Goal: Transaction & Acquisition: Purchase product/service

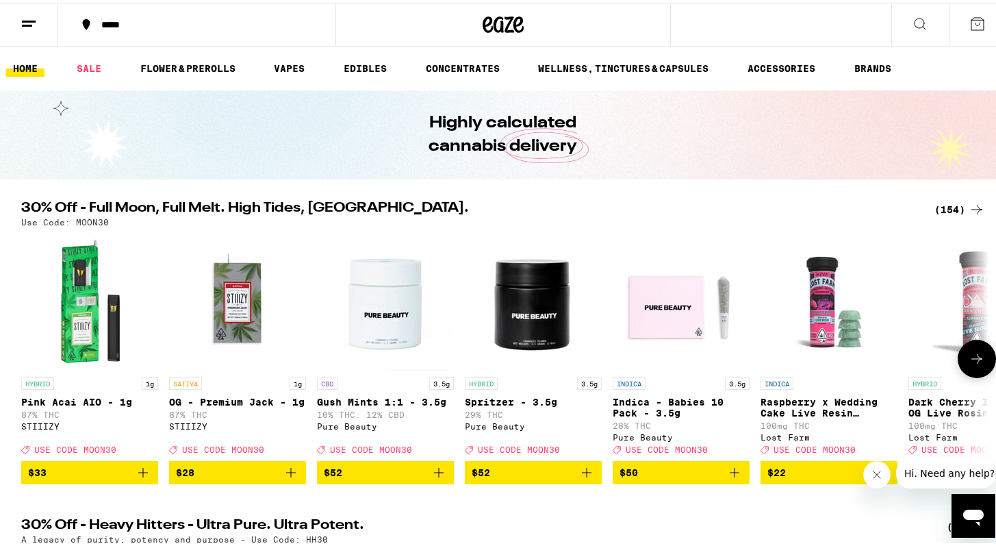
click at [969, 361] on icon at bounding box center [977, 356] width 16 height 16
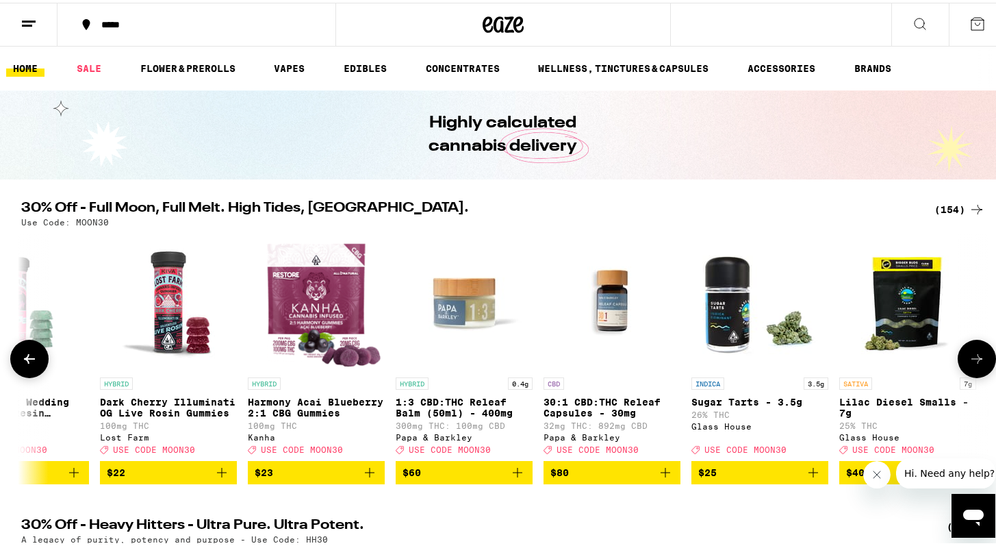
scroll to position [0, 815]
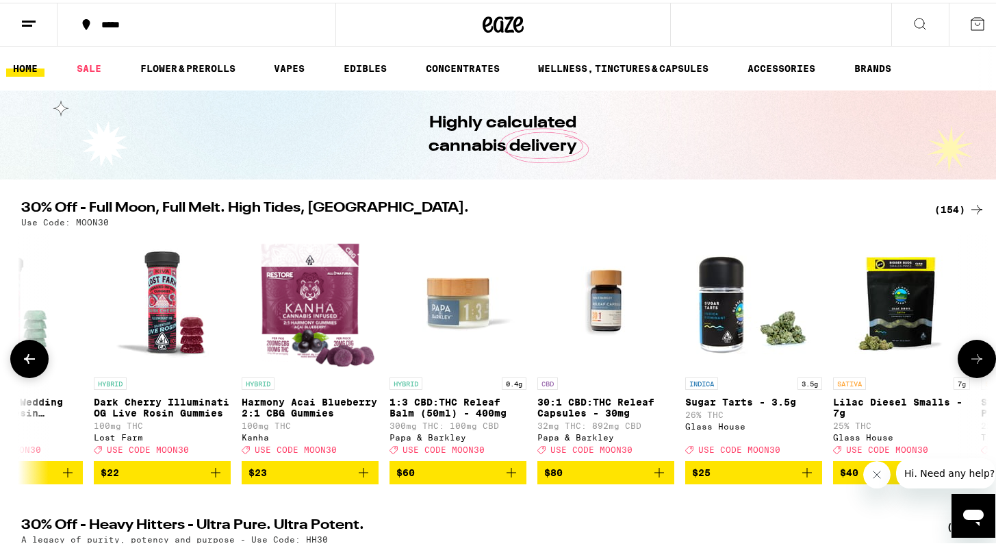
click at [969, 361] on icon at bounding box center [977, 356] width 16 height 16
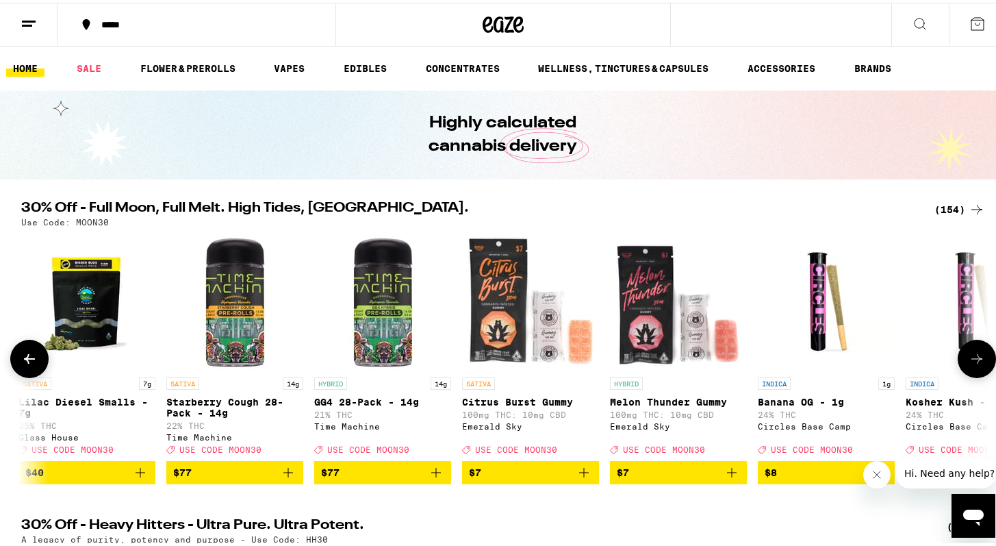
click at [969, 361] on icon at bounding box center [977, 356] width 16 height 16
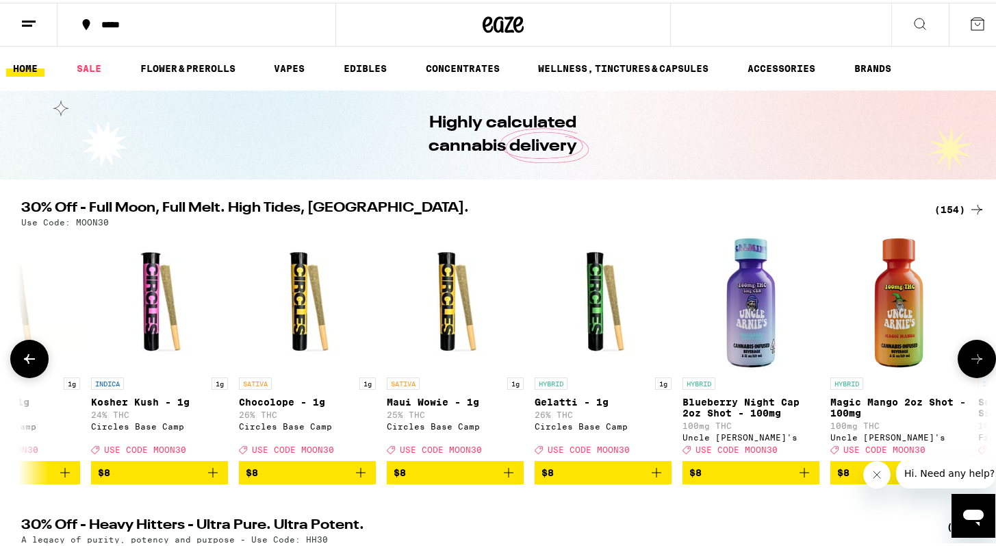
click at [969, 361] on icon at bounding box center [977, 356] width 16 height 16
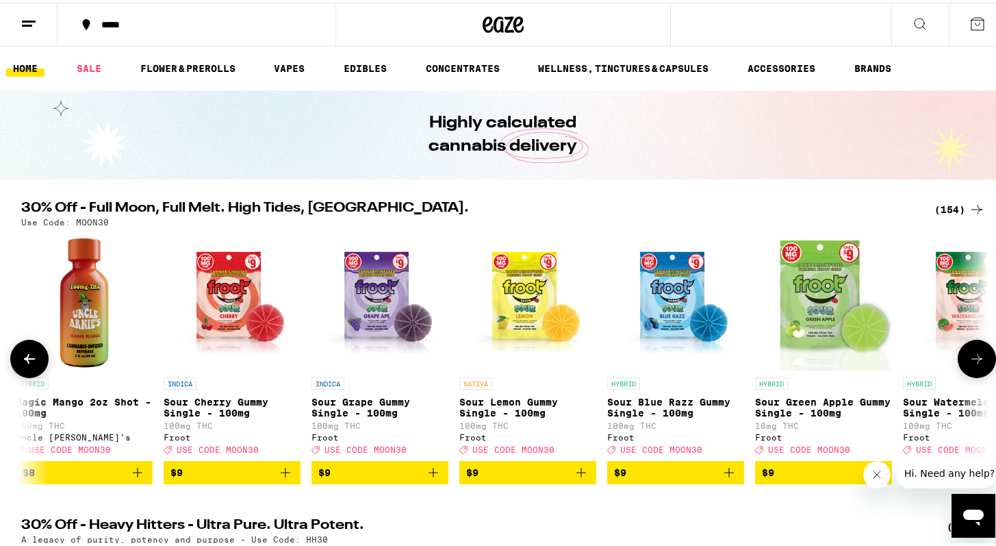
click at [969, 361] on icon at bounding box center [977, 356] width 16 height 16
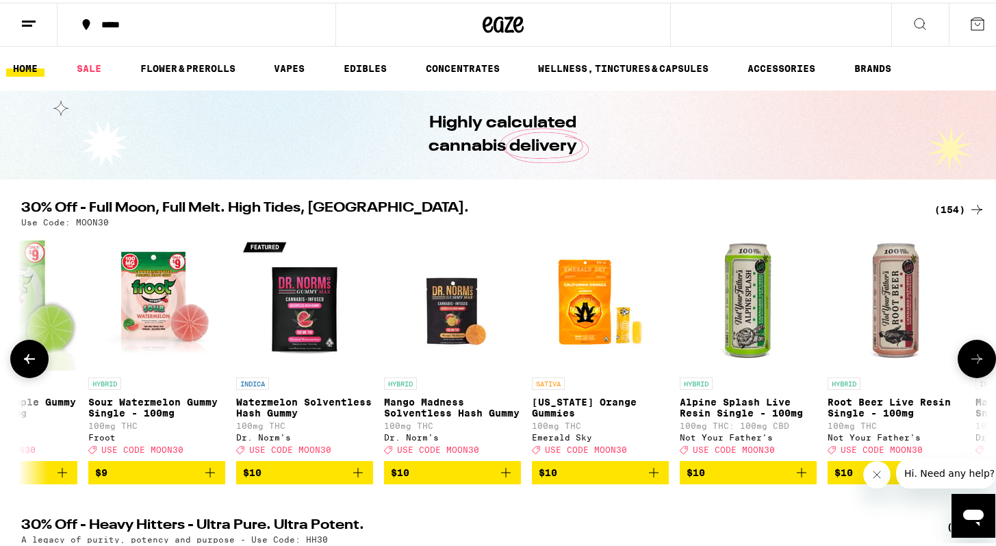
click at [969, 361] on icon at bounding box center [977, 356] width 16 height 16
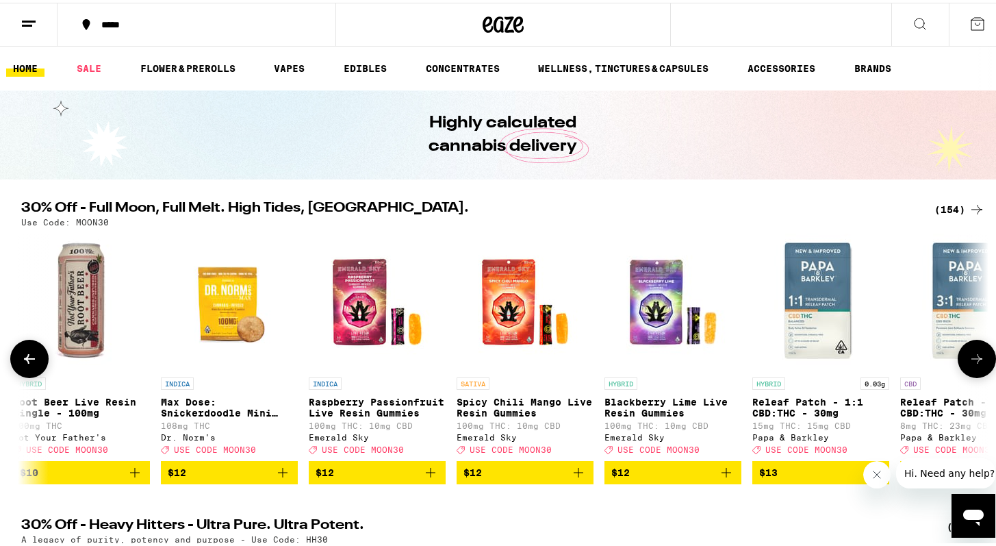
click at [969, 361] on icon at bounding box center [977, 356] width 16 height 16
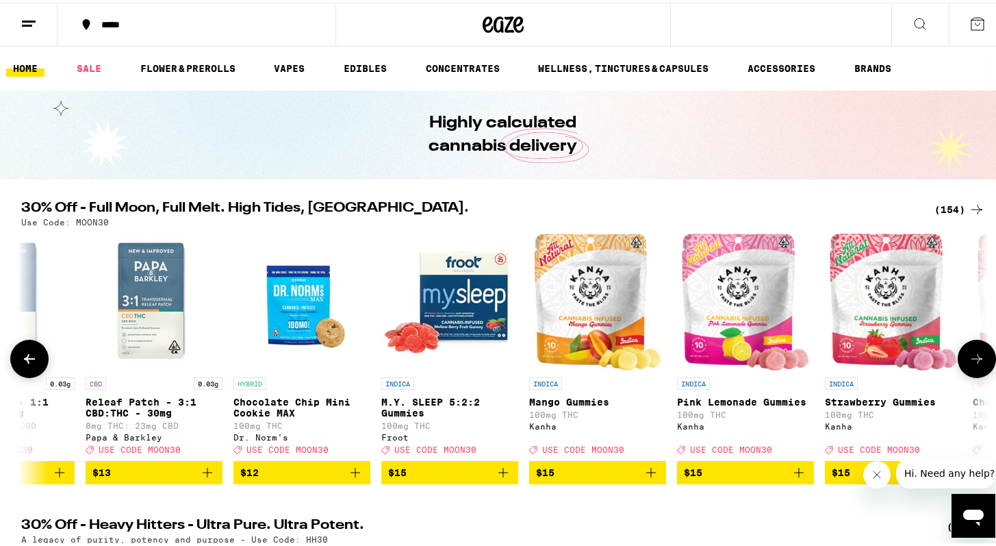
click at [969, 361] on icon at bounding box center [977, 356] width 16 height 16
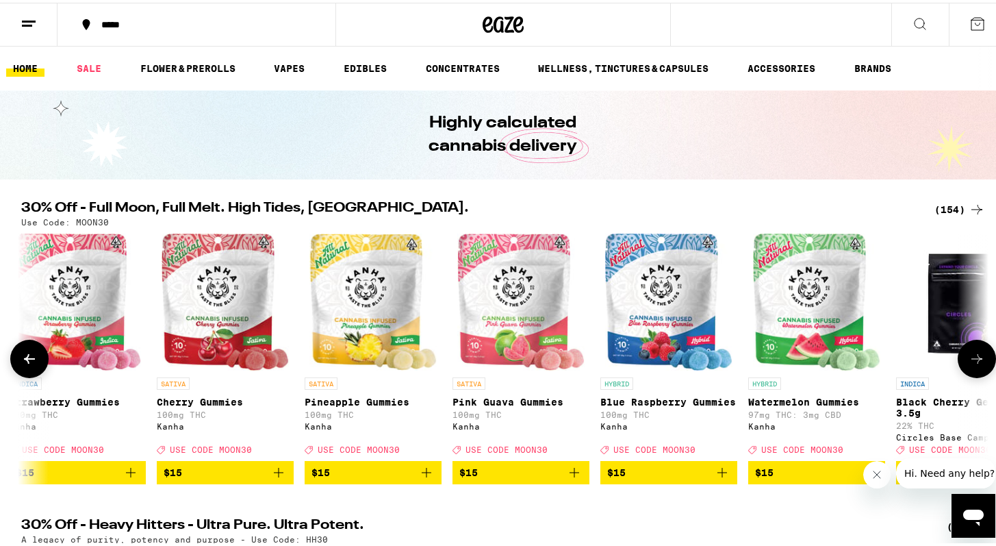
click at [969, 361] on icon at bounding box center [977, 356] width 16 height 16
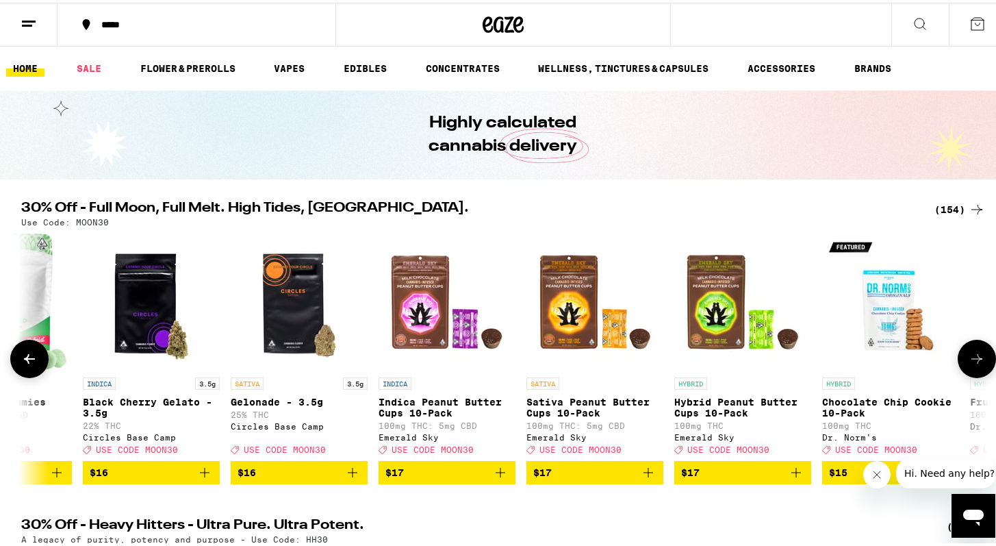
click at [969, 361] on icon at bounding box center [977, 356] width 16 height 16
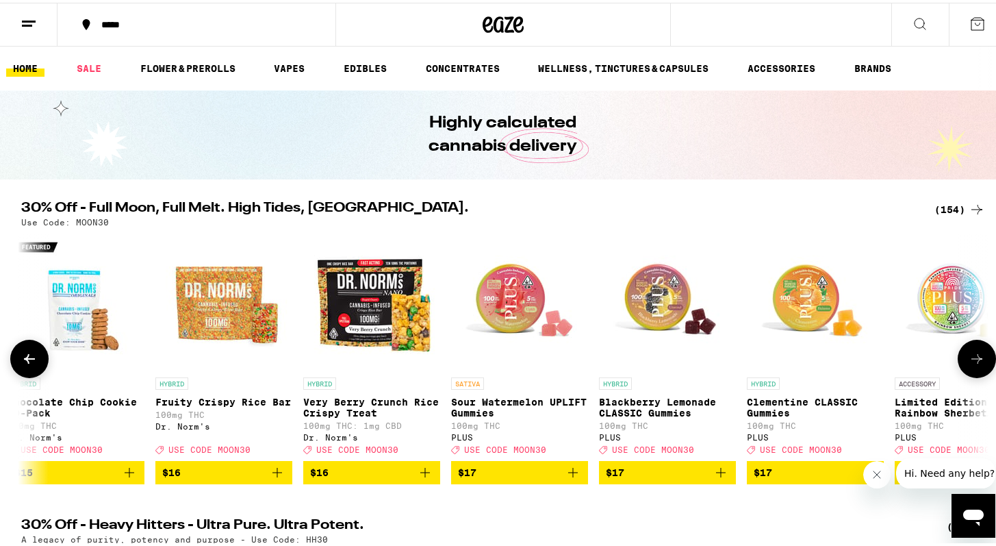
click at [969, 361] on icon at bounding box center [977, 356] width 16 height 16
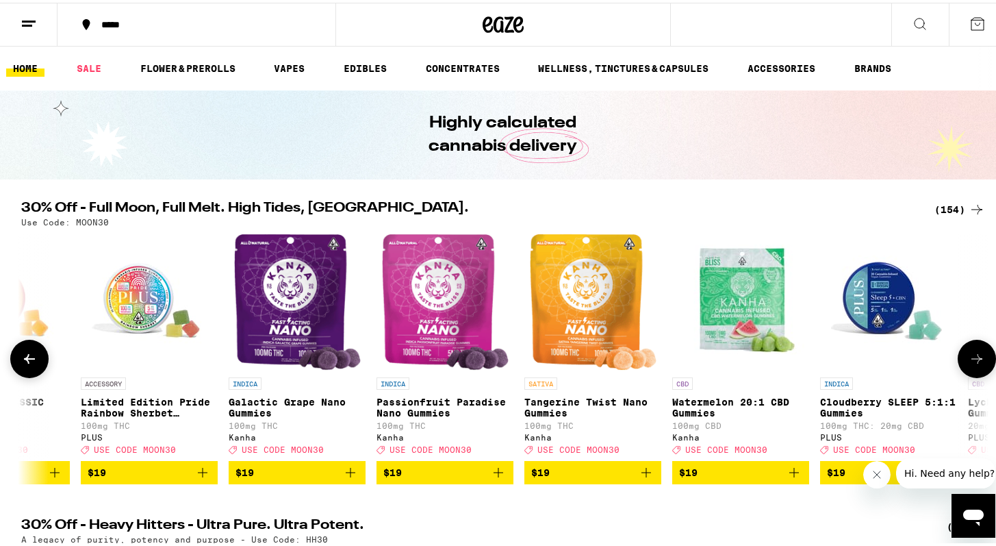
click at [969, 361] on icon at bounding box center [977, 356] width 16 height 16
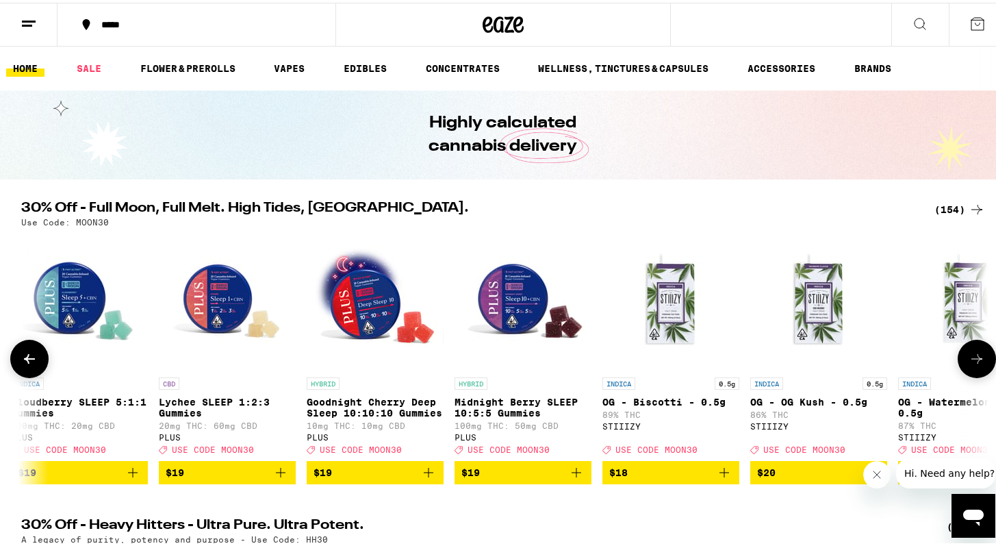
click at [969, 361] on icon at bounding box center [977, 356] width 16 height 16
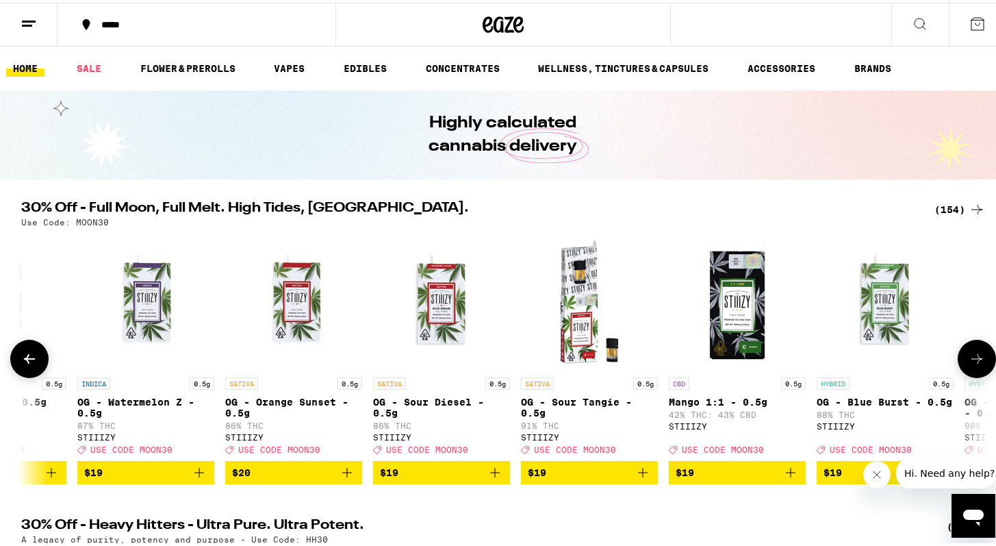
click at [969, 361] on icon at bounding box center [977, 356] width 16 height 16
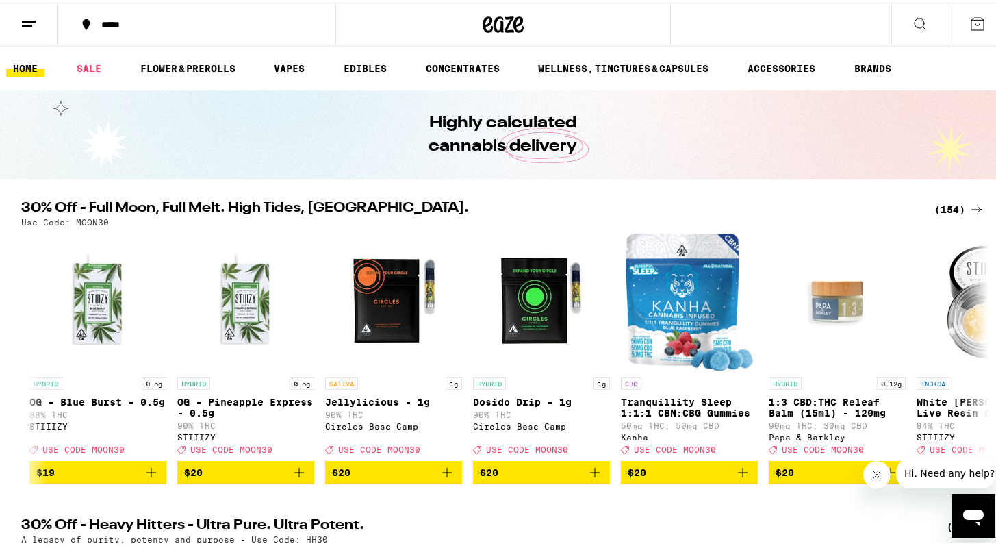
scroll to position [0, 11405]
